Goal: Unclear

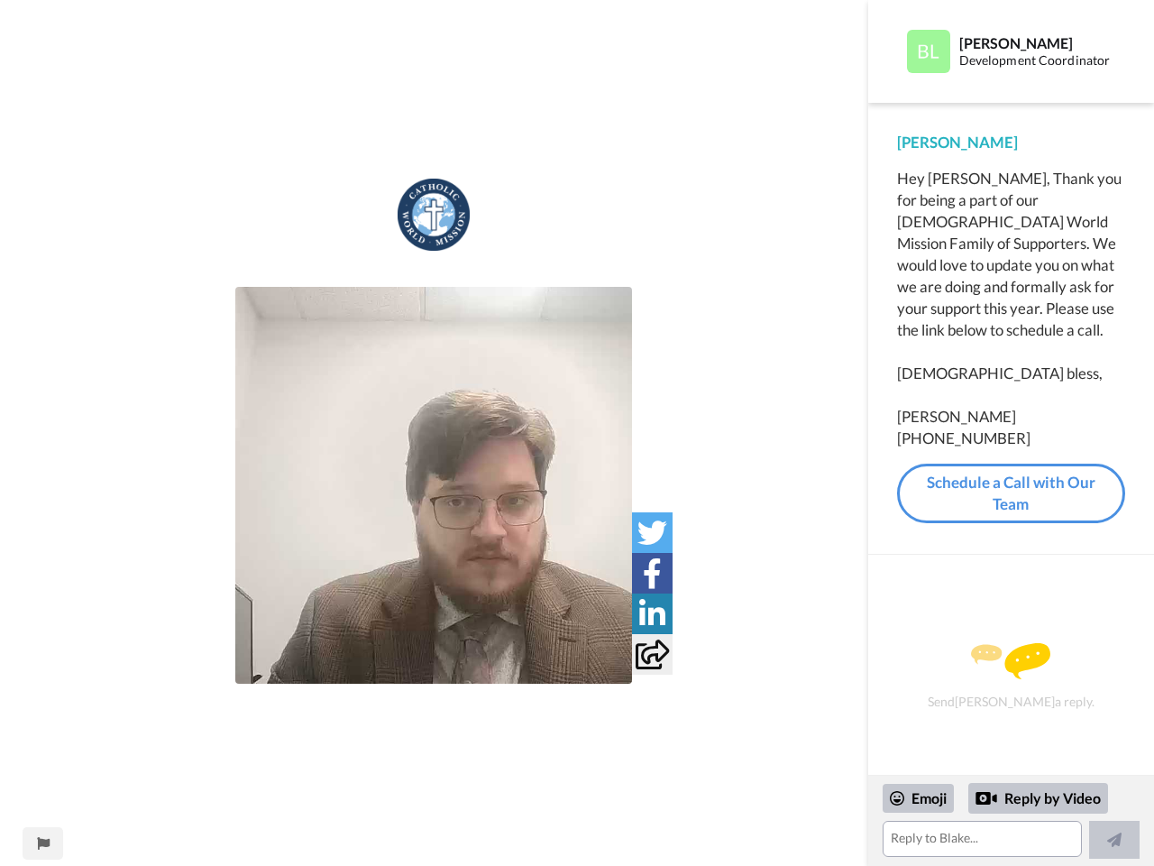
click at [434, 485] on img at bounding box center [433, 485] width 397 height 397
click at [652, 532] on icon at bounding box center [653, 533] width 30 height 30
click at [652, 573] on icon at bounding box center [652, 573] width 19 height 30
click at [652, 613] on icon at bounding box center [652, 614] width 26 height 30
click at [652, 654] on icon at bounding box center [652, 654] width 33 height 30
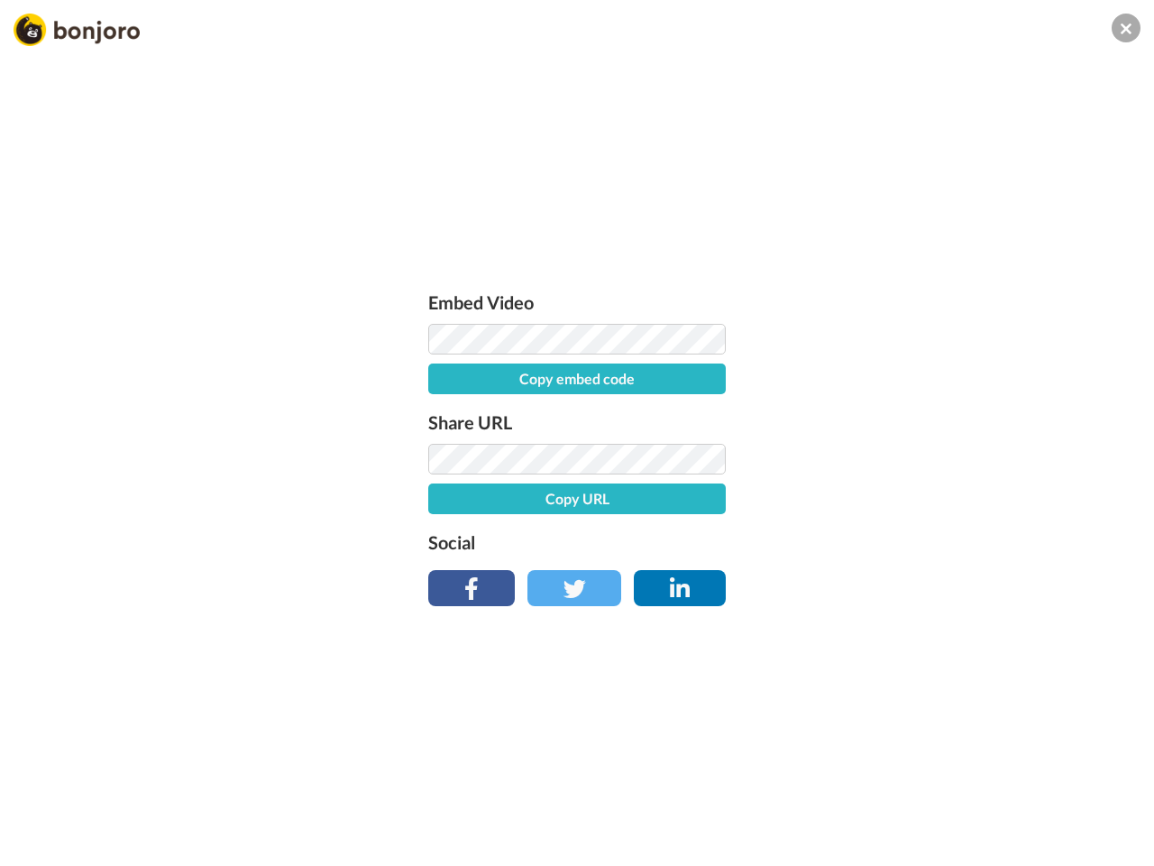
click at [42, 843] on div "Embed Video Copy embed code Share URL Copy URL Social" at bounding box center [577, 530] width 1154 height 866
click at [1011, 821] on div "Embed Video Copy embed code Share URL Copy URL Social" at bounding box center [577, 530] width 1154 height 866
click at [919, 798] on div "Embed Video Copy embed code Share URL Copy URL Social" at bounding box center [577, 530] width 1154 height 866
click at [1039, 798] on div "Embed Video Copy embed code Share URL Copy URL Social" at bounding box center [577, 530] width 1154 height 866
click at [1115, 840] on div "Embed Video Copy embed code Share URL Copy URL Social" at bounding box center [577, 530] width 1154 height 866
